Goal: Task Accomplishment & Management: Manage account settings

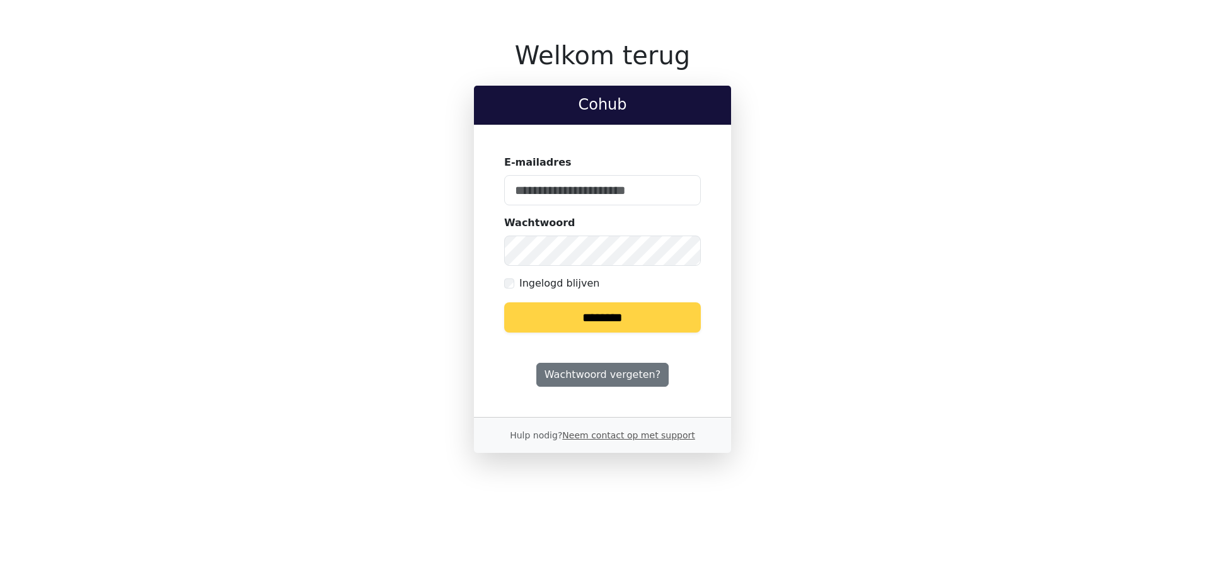
type input "**********"
click at [591, 327] on input "********" at bounding box center [602, 317] width 197 height 30
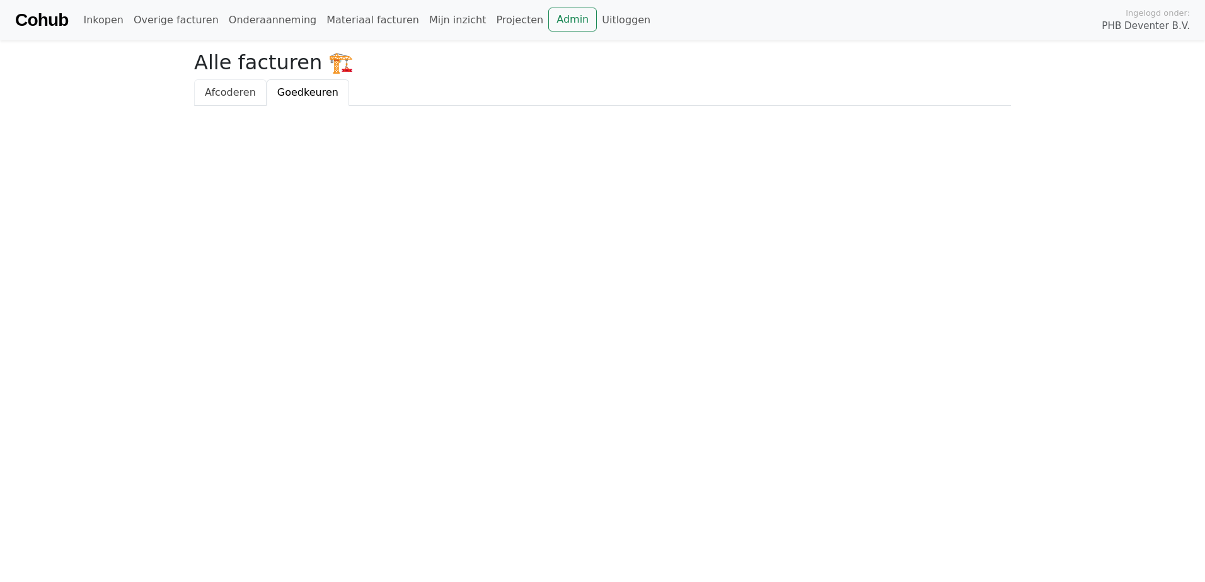
click at [222, 97] on span "Afcoderen" at bounding box center [230, 92] width 51 height 12
